Goal: Task Accomplishment & Management: Manage account settings

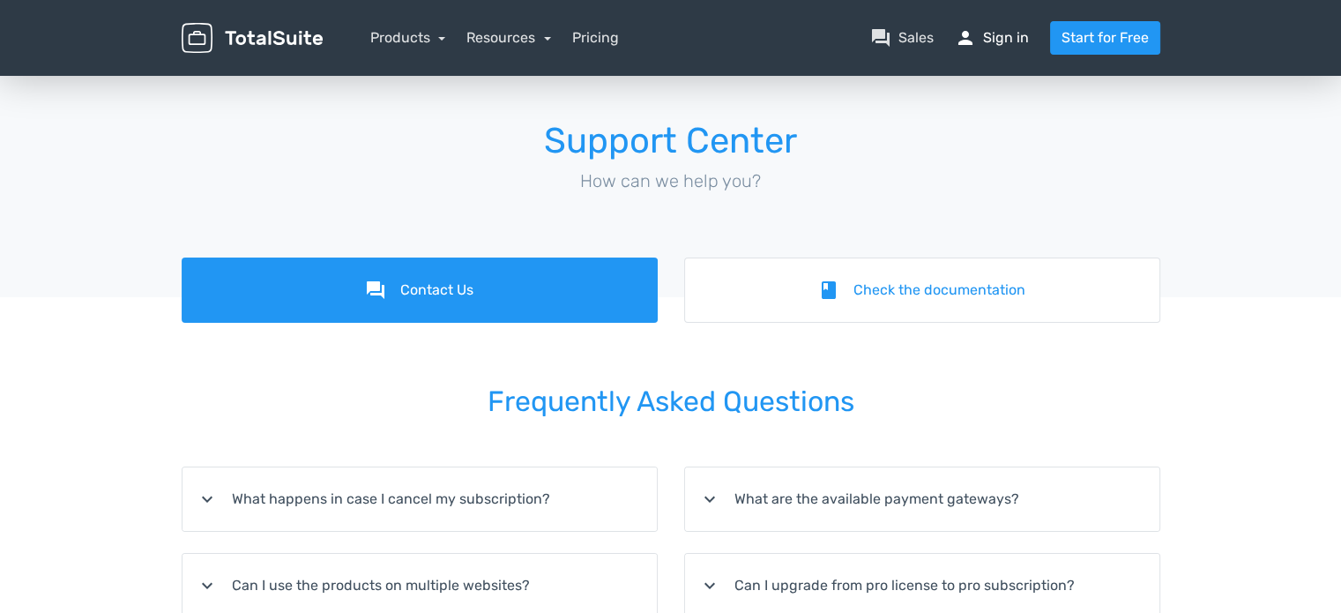
click at [992, 30] on link "person Sign in" at bounding box center [992, 37] width 74 height 21
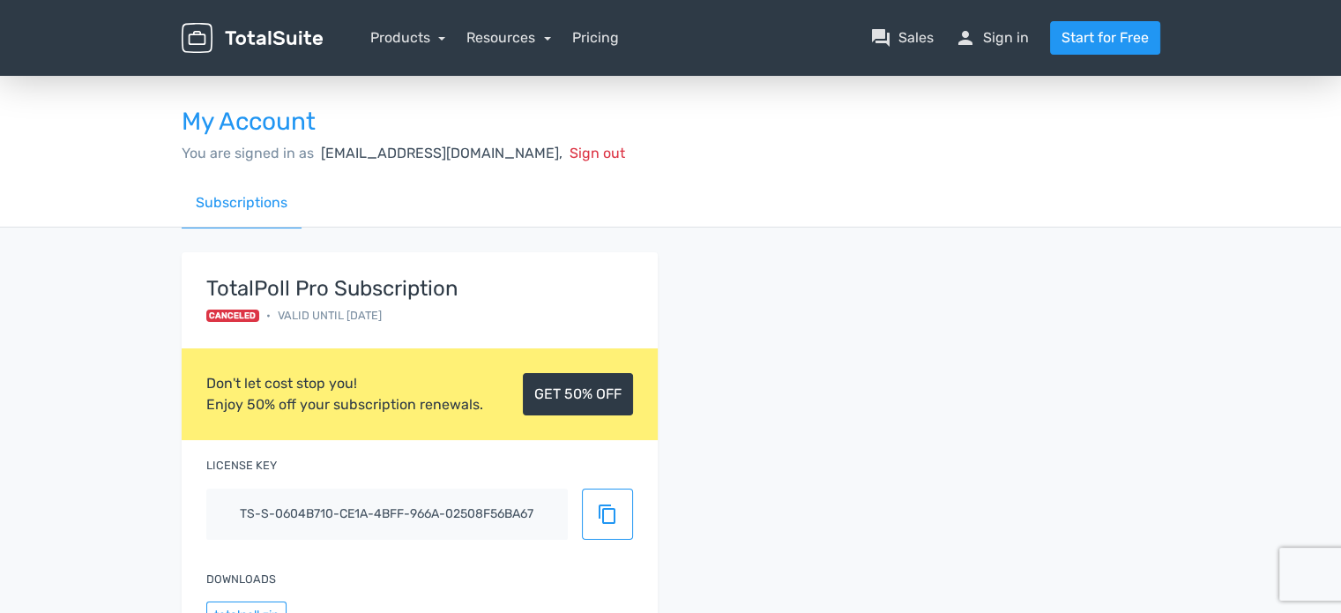
click at [116, 193] on div "Subscriptions" at bounding box center [670, 202] width 1341 height 49
